Goal: Task Accomplishment & Management: Use online tool/utility

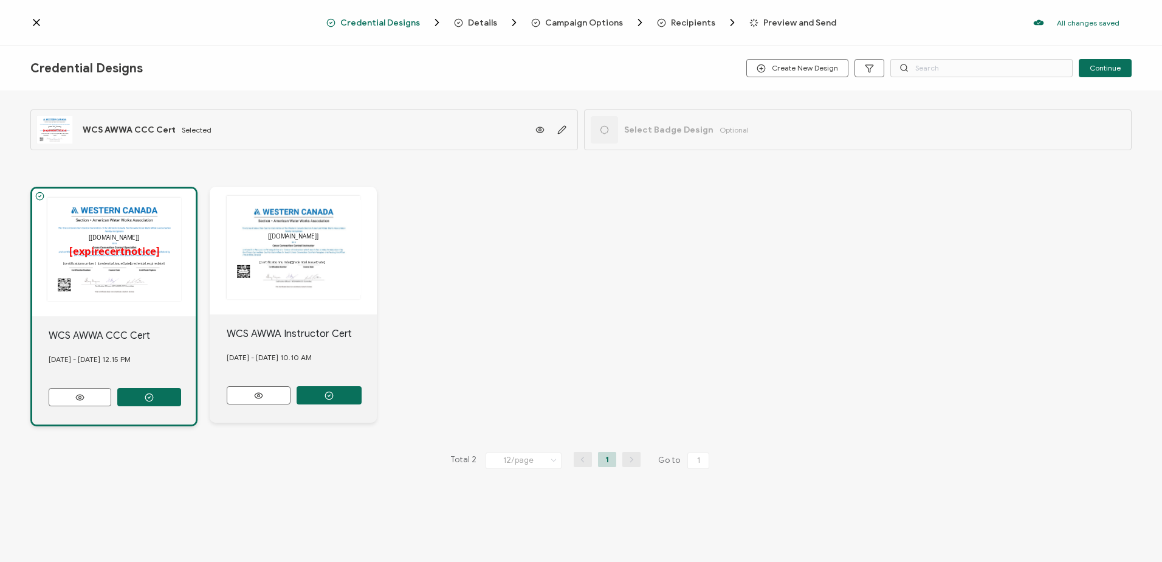
click at [37, 21] on icon at bounding box center [36, 22] width 6 height 6
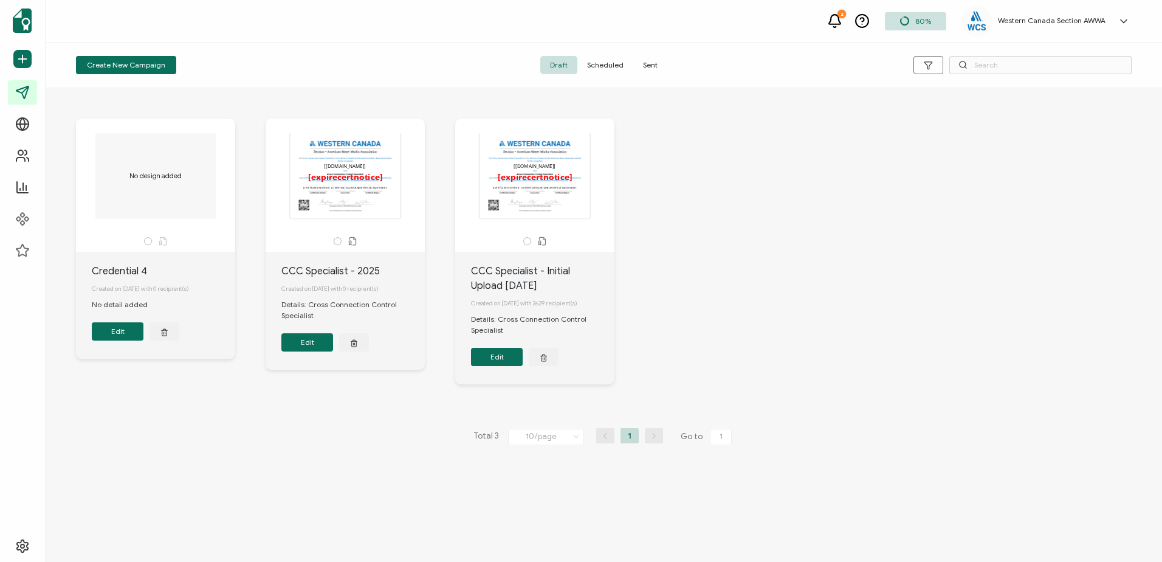
click at [120, 330] on button "Edit" at bounding box center [118, 331] width 52 height 18
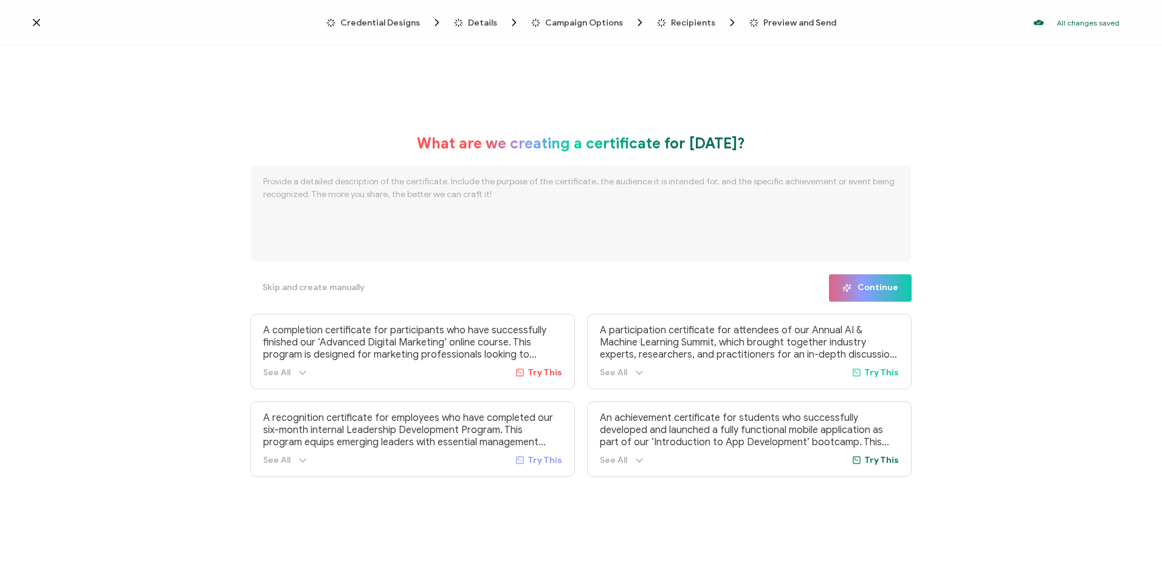
click at [35, 22] on icon at bounding box center [36, 22] width 12 height 12
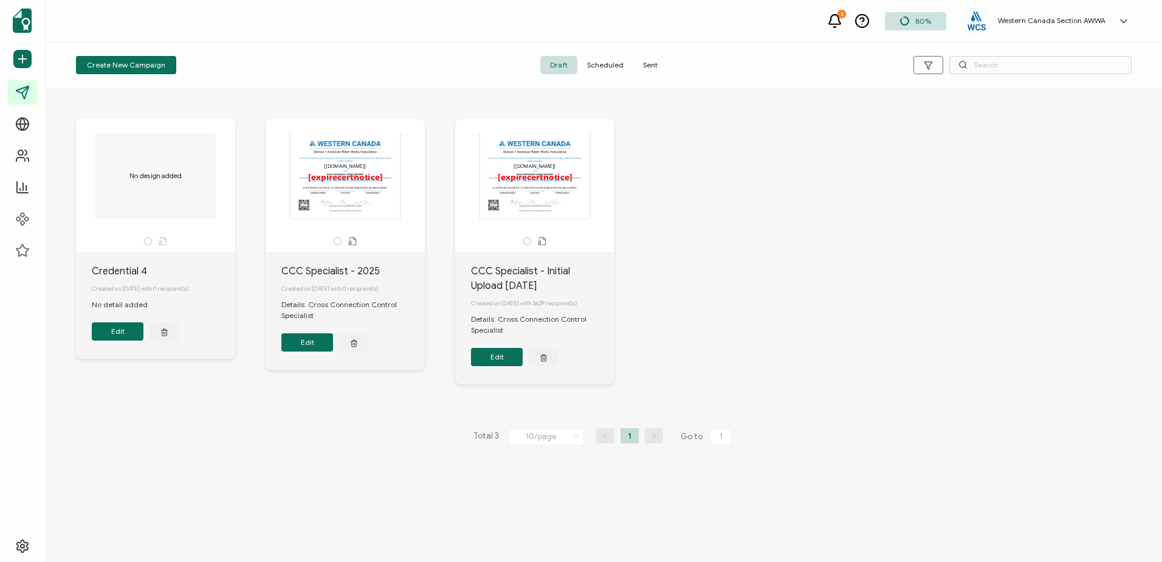
drag, startPoint x: 756, startPoint y: 134, endPoint x: 791, endPoint y: 148, distance: 37.1
click at [756, 134] on div "No design added Credential 4 Created on [DATE] with 0 recipient(s) No detail ad…" at bounding box center [604, 260] width 1080 height 333
click at [779, 253] on div "No design added Credential 4 Created on [DATE] with 0 recipient(s) No detail ad…" at bounding box center [604, 260] width 1080 height 333
